Goal: Transaction & Acquisition: Purchase product/service

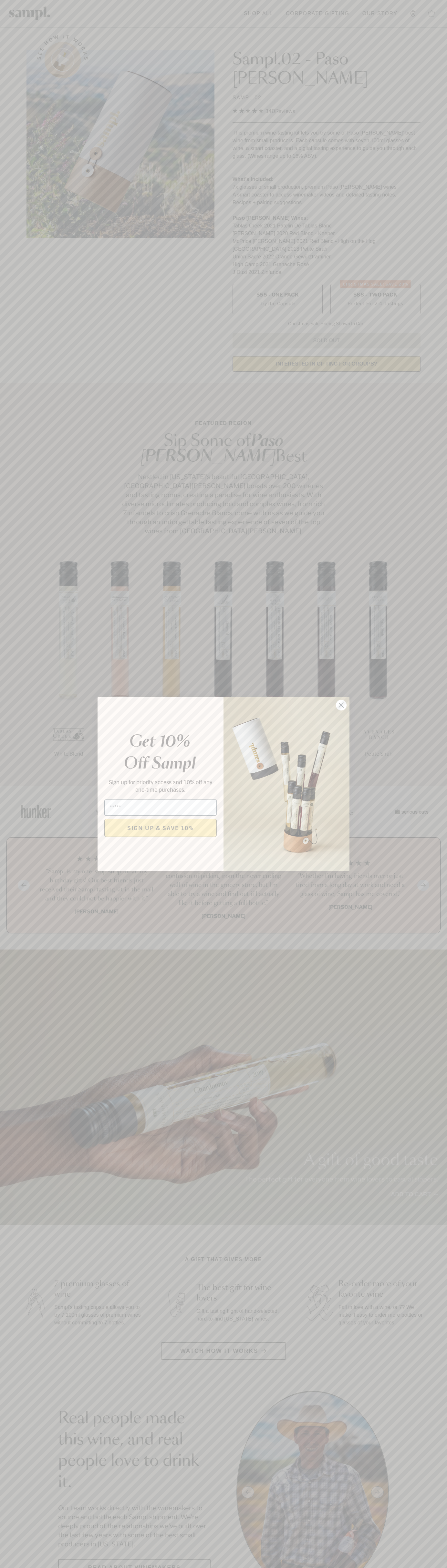
click at [341, 705] on icon "Close dialog" at bounding box center [341, 705] width 4 height 4
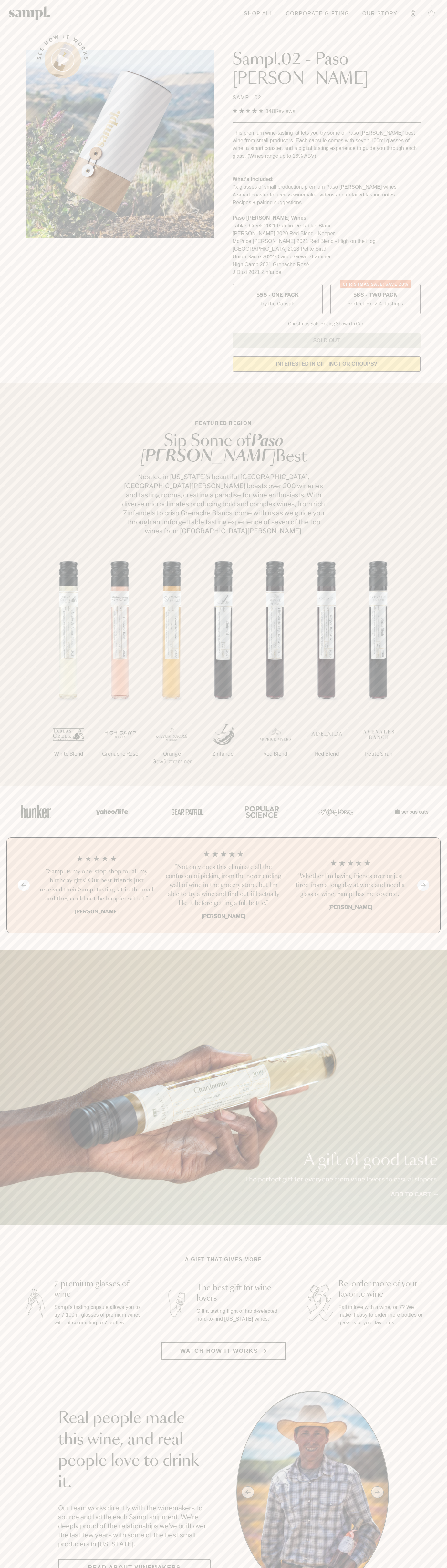
click at [375, 284] on label "CHRISTMAS SALE! Save 20% $88 - Two Pack Perfect For 2-4 Tastings" at bounding box center [375, 299] width 90 height 30
click at [219, 26] on header "Toggle navigation menu Shop All Corporate Gifting Our Story Account Story Shop …" at bounding box center [224, 13] width 447 height 27
click at [435, 289] on section "See how it works Sampl.02 - Paso Robles SAMPL.02 4.9 Rated 4.9 out of 5 stars 1…" at bounding box center [224, 201] width 447 height 351
click at [343, 1567] on html "Skip to main content Toggle navigation menu Shop All Corporate Gifting Our Stor…" at bounding box center [224, 1582] width 447 height 3164
click at [6, 27] on header "Toggle navigation menu Shop All Corporate Gifting Our Story Account Story Shop …" at bounding box center [224, 13] width 447 height 27
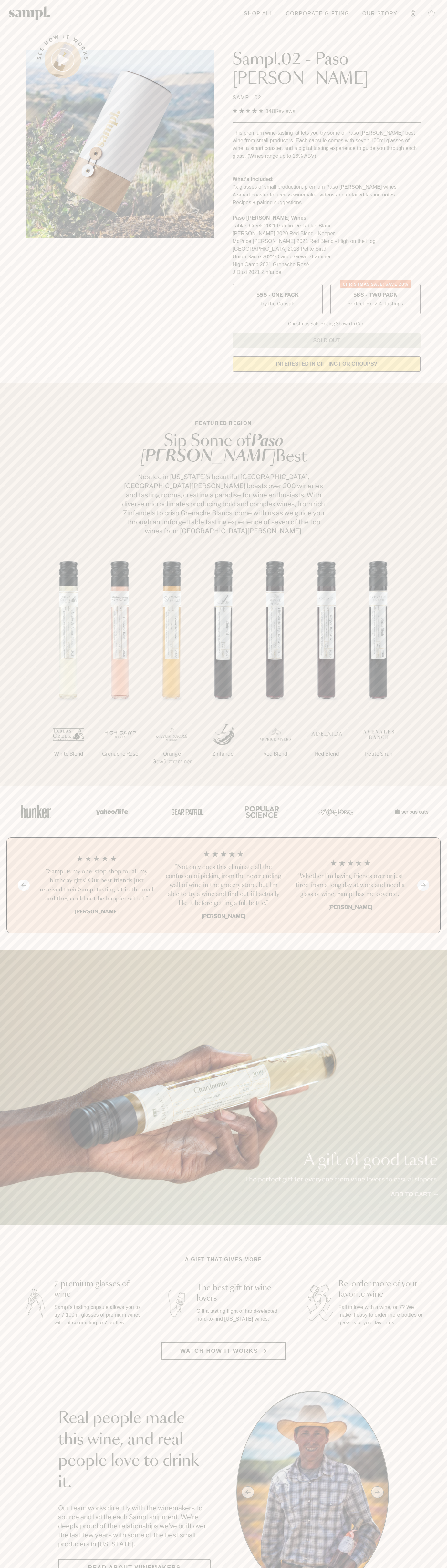
click at [375, 284] on label "CHRISTMAS SALE! Save 20% $88 - Two Pack Perfect For 2-4 Tastings" at bounding box center [375, 299] width 90 height 30
click at [224, 863] on h3 "“Not only does this eliminate all the confusion of picking from the never endin…" at bounding box center [223, 885] width 116 height 45
